Goal: Information Seeking & Learning: Learn about a topic

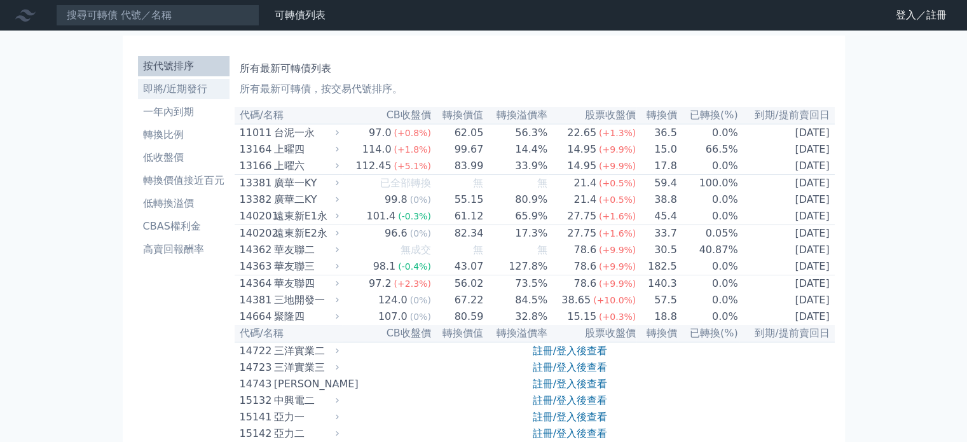
click at [193, 91] on li "即將/近期發行" at bounding box center [184, 88] width 92 height 15
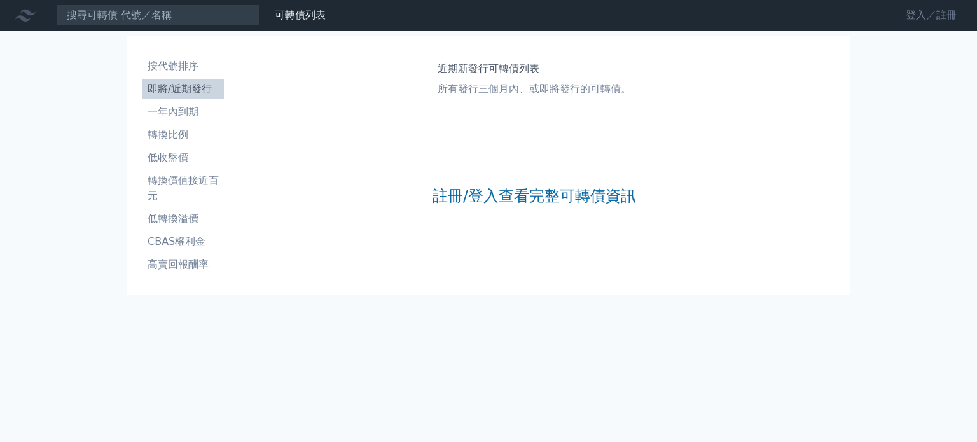
click at [946, 15] on link "登入／註冊" at bounding box center [930, 15] width 71 height 20
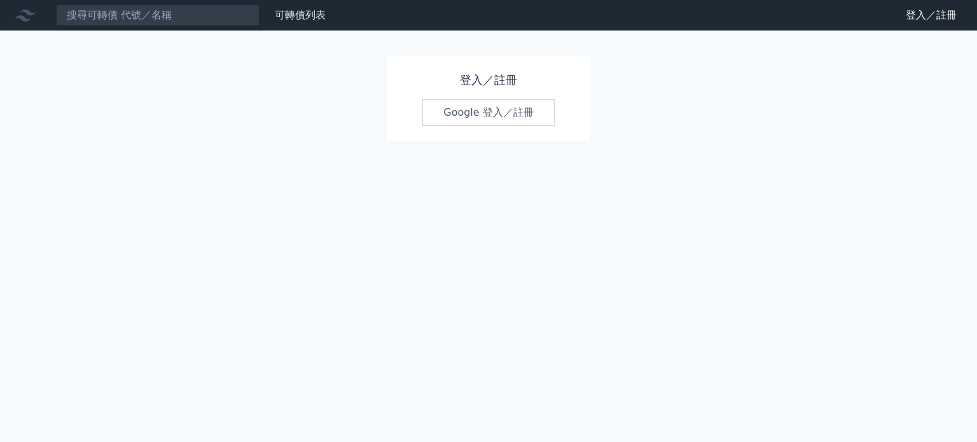
click at [462, 109] on link "Google 登入／註冊" at bounding box center [488, 112] width 132 height 27
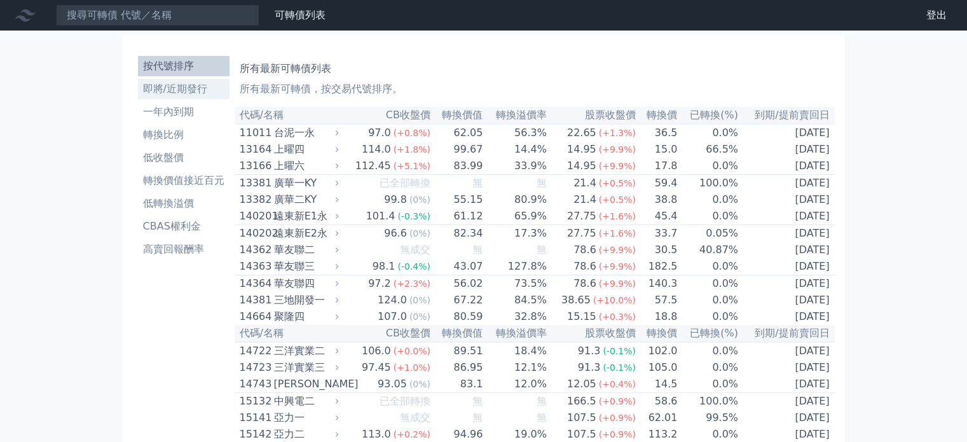
click at [178, 84] on li "即將/近期發行" at bounding box center [184, 88] width 92 height 15
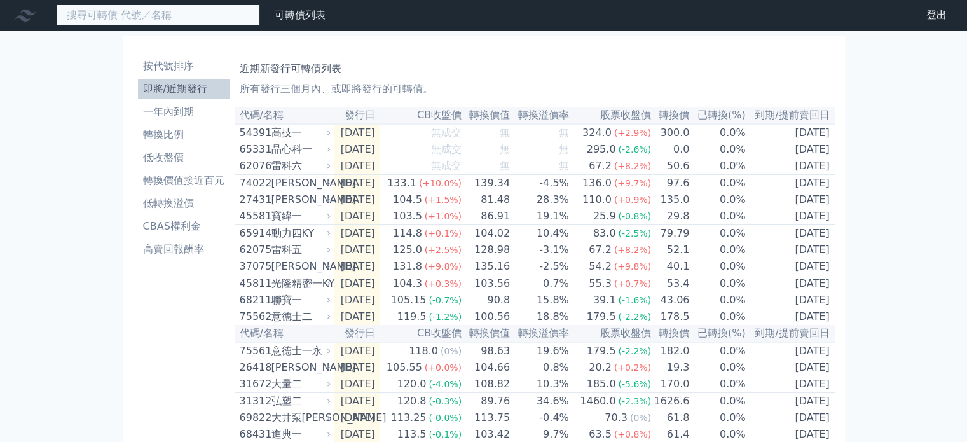
click at [173, 18] on input at bounding box center [158, 15] width 204 height 22
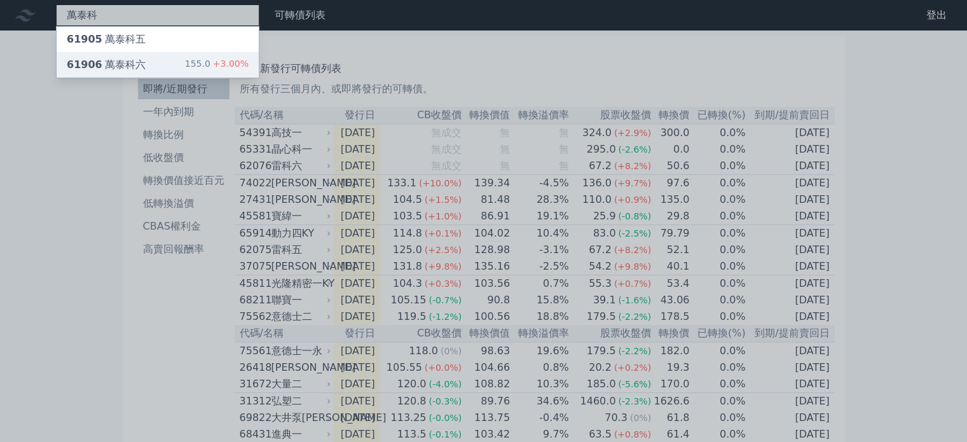
type input "萬泰科"
click at [168, 58] on div "61906 萬泰科六 155.0 +3.00%" at bounding box center [158, 64] width 202 height 25
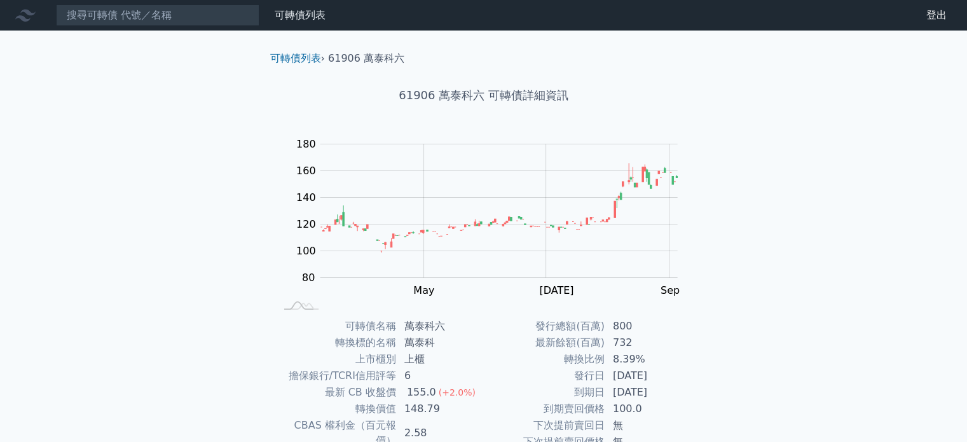
scroll to position [147, 0]
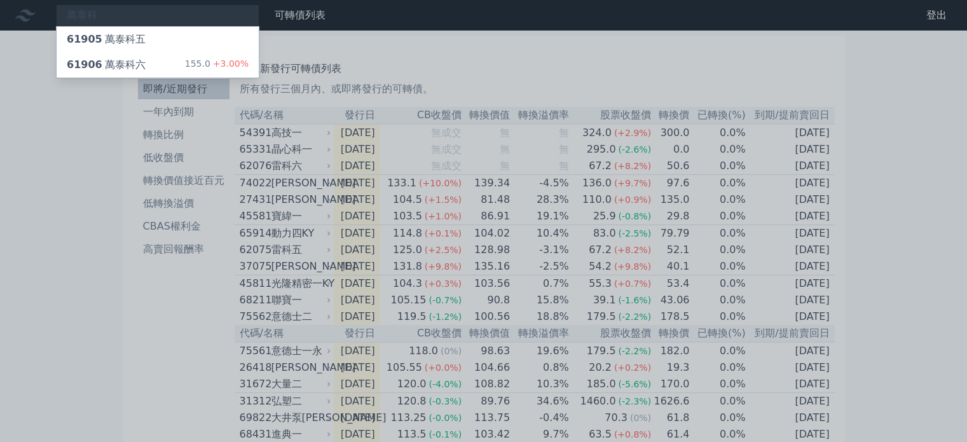
click at [143, 15] on div at bounding box center [483, 221] width 967 height 442
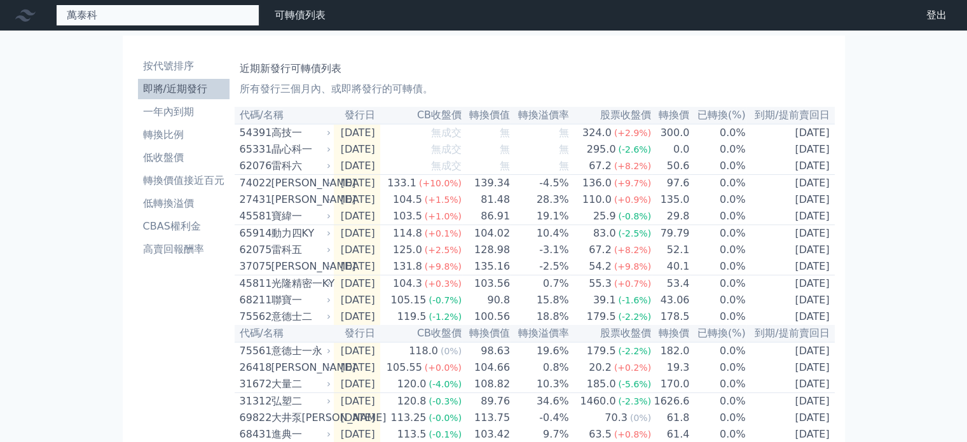
click at [143, 15] on div "萬泰科 61905 萬泰科五 61906 萬泰科六 155.0 +3.00%" at bounding box center [158, 15] width 204 height 22
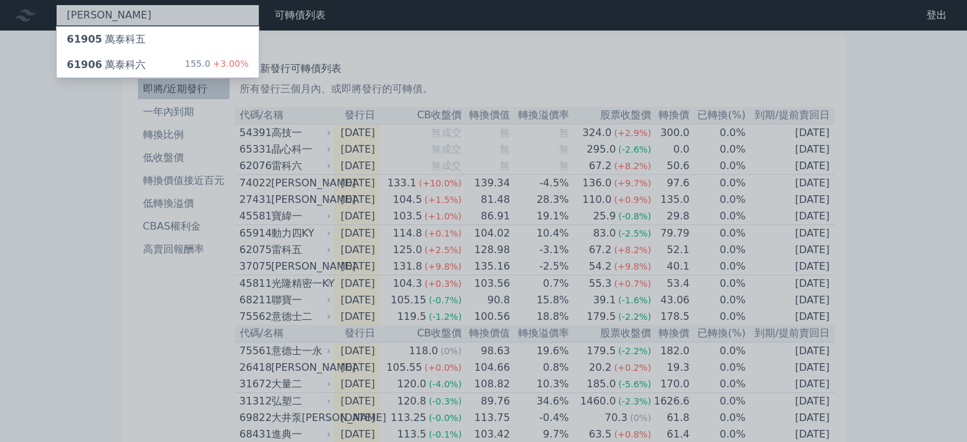
type input "萬"
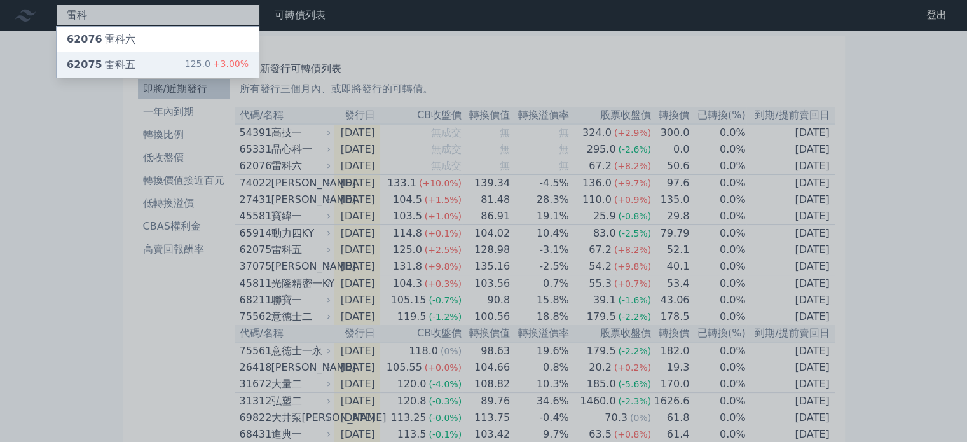
type input "雷科"
click at [155, 72] on div "62075 雷科五 125.0 +3.00%" at bounding box center [158, 64] width 202 height 25
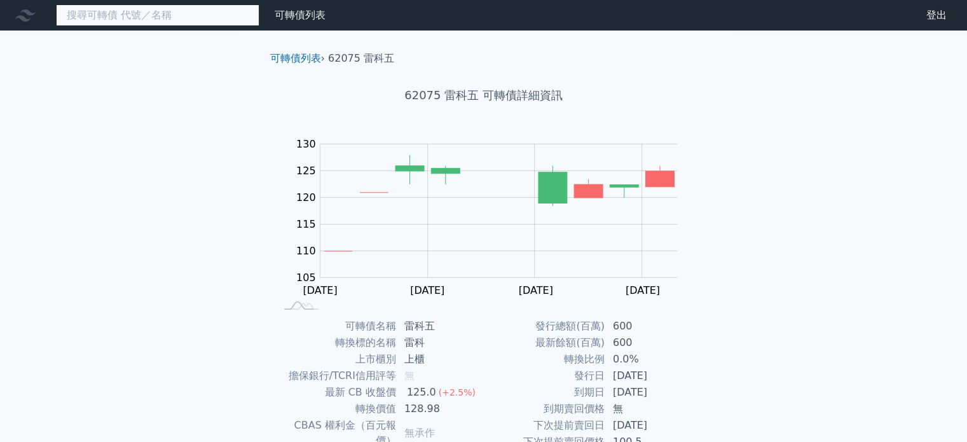
click at [174, 25] on input at bounding box center [158, 15] width 204 height 22
click at [174, 24] on input at bounding box center [158, 15] width 204 height 22
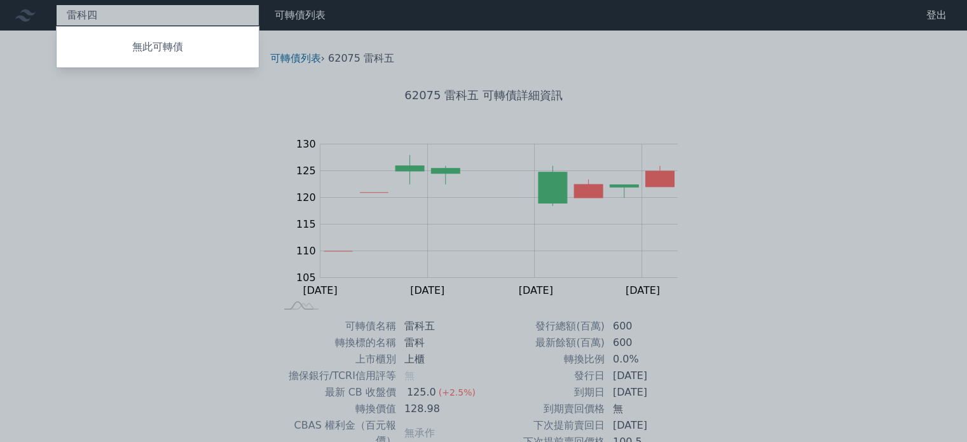
type input "雷科四"
click at [247, 182] on div at bounding box center [483, 221] width 967 height 442
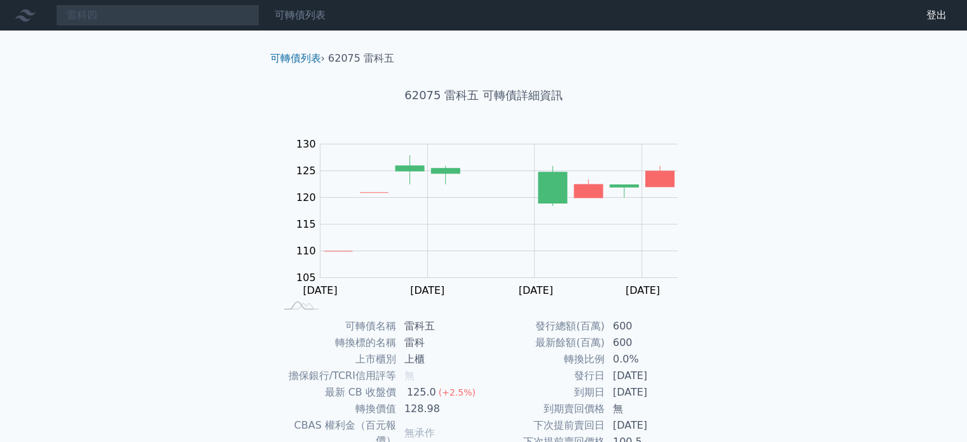
click at [310, 13] on link "可轉債列表" at bounding box center [300, 15] width 51 height 12
